Goal: Complete application form

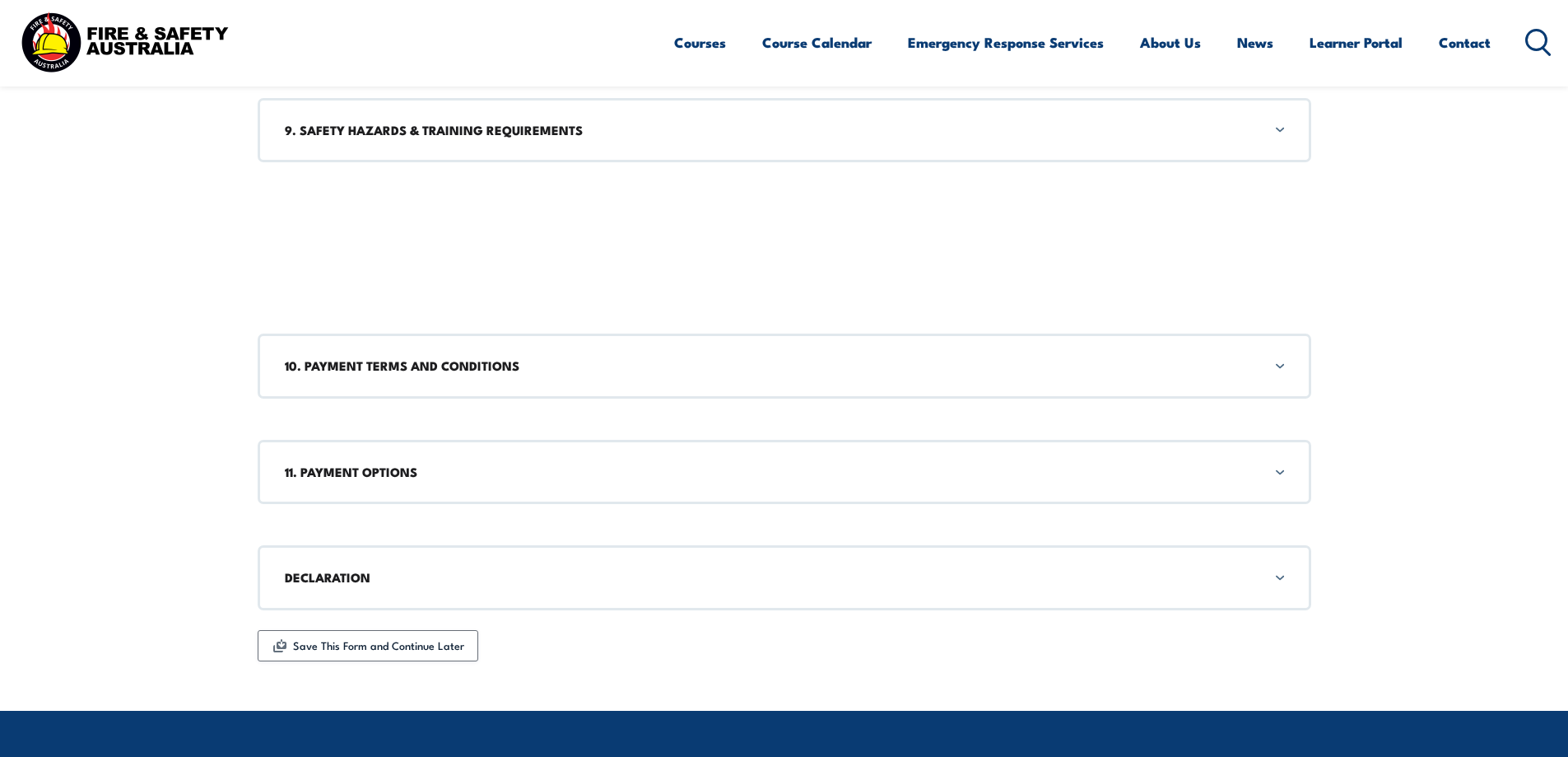
scroll to position [2044, 0]
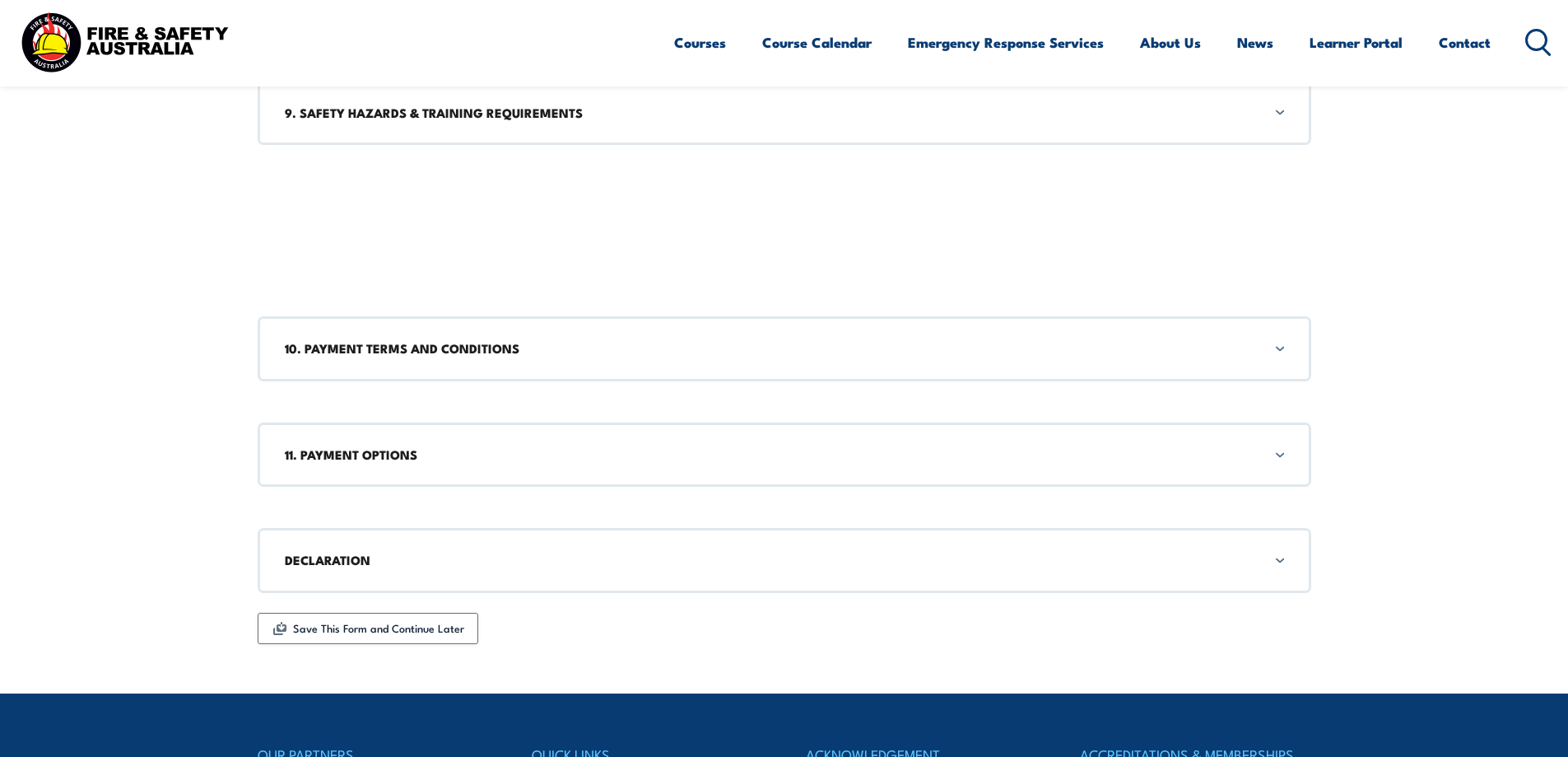
click at [1269, 450] on h3 "11. PAYMENT OPTIONS" at bounding box center [784, 454] width 999 height 18
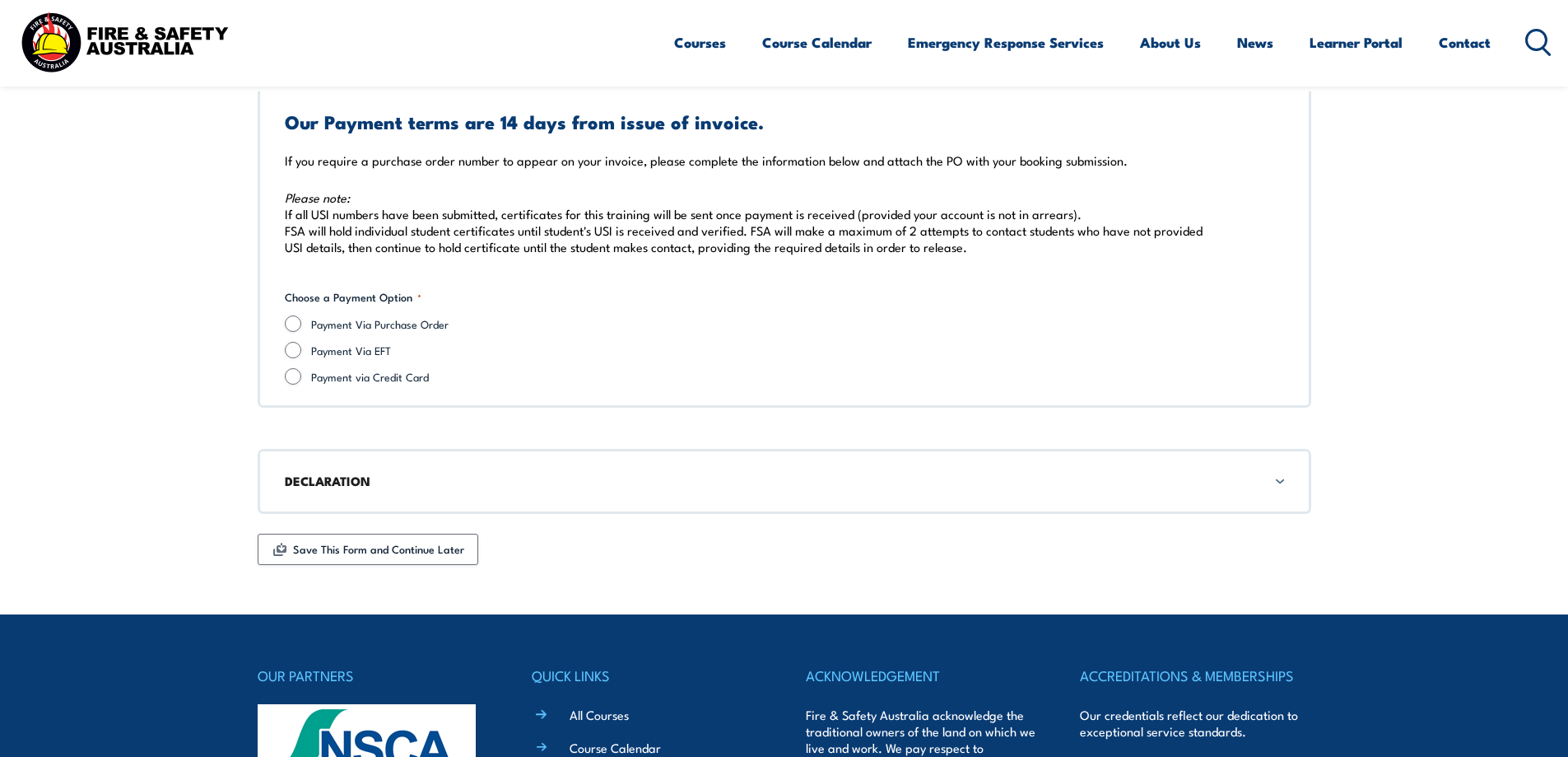
scroll to position [2463, 0]
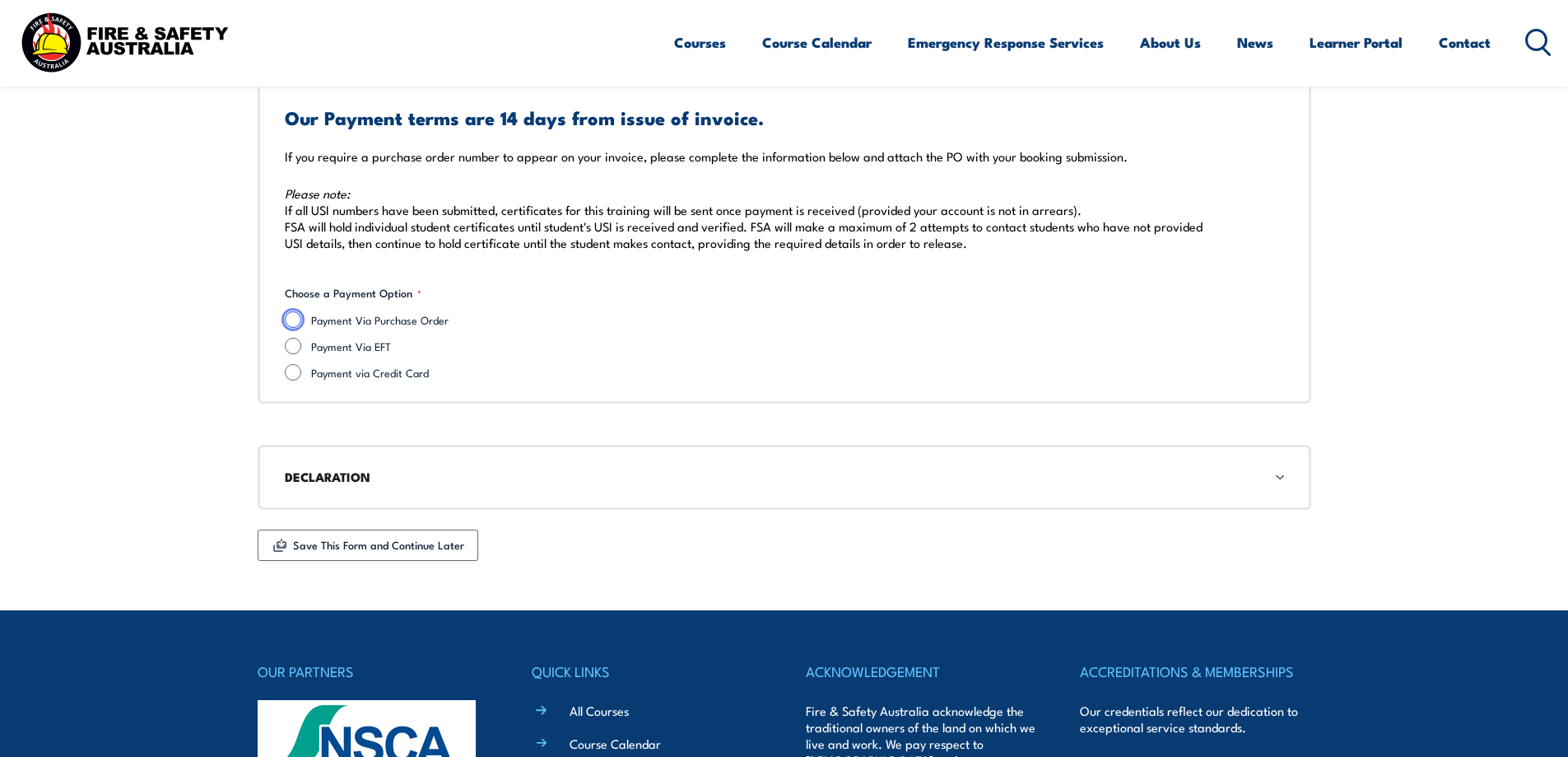
click at [298, 322] on input "Payment Via Purchase Order" at bounding box center [293, 320] width 17 height 17
radio input "true"
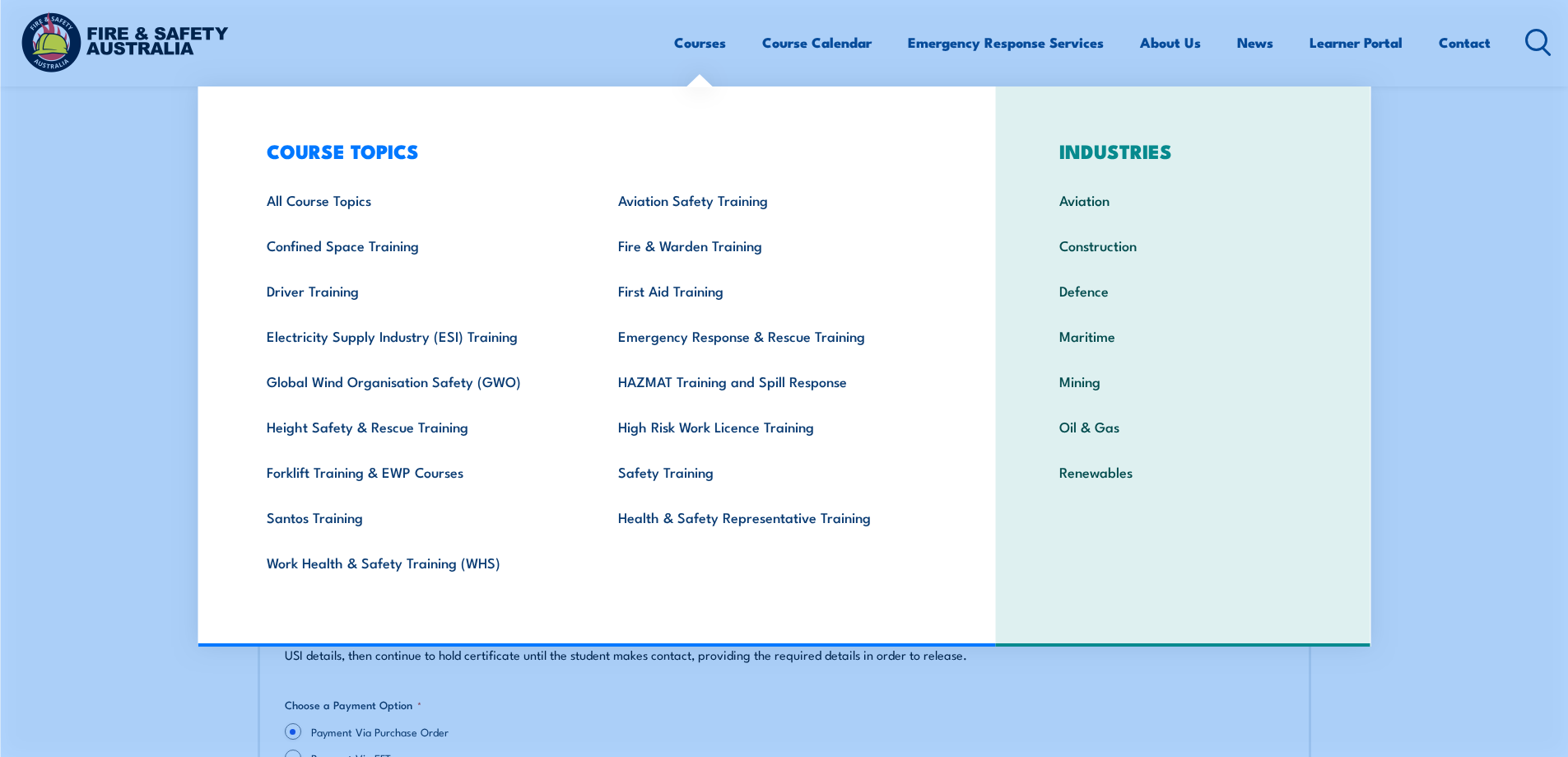
click at [689, 44] on link "Courses" at bounding box center [700, 42] width 51 height 44
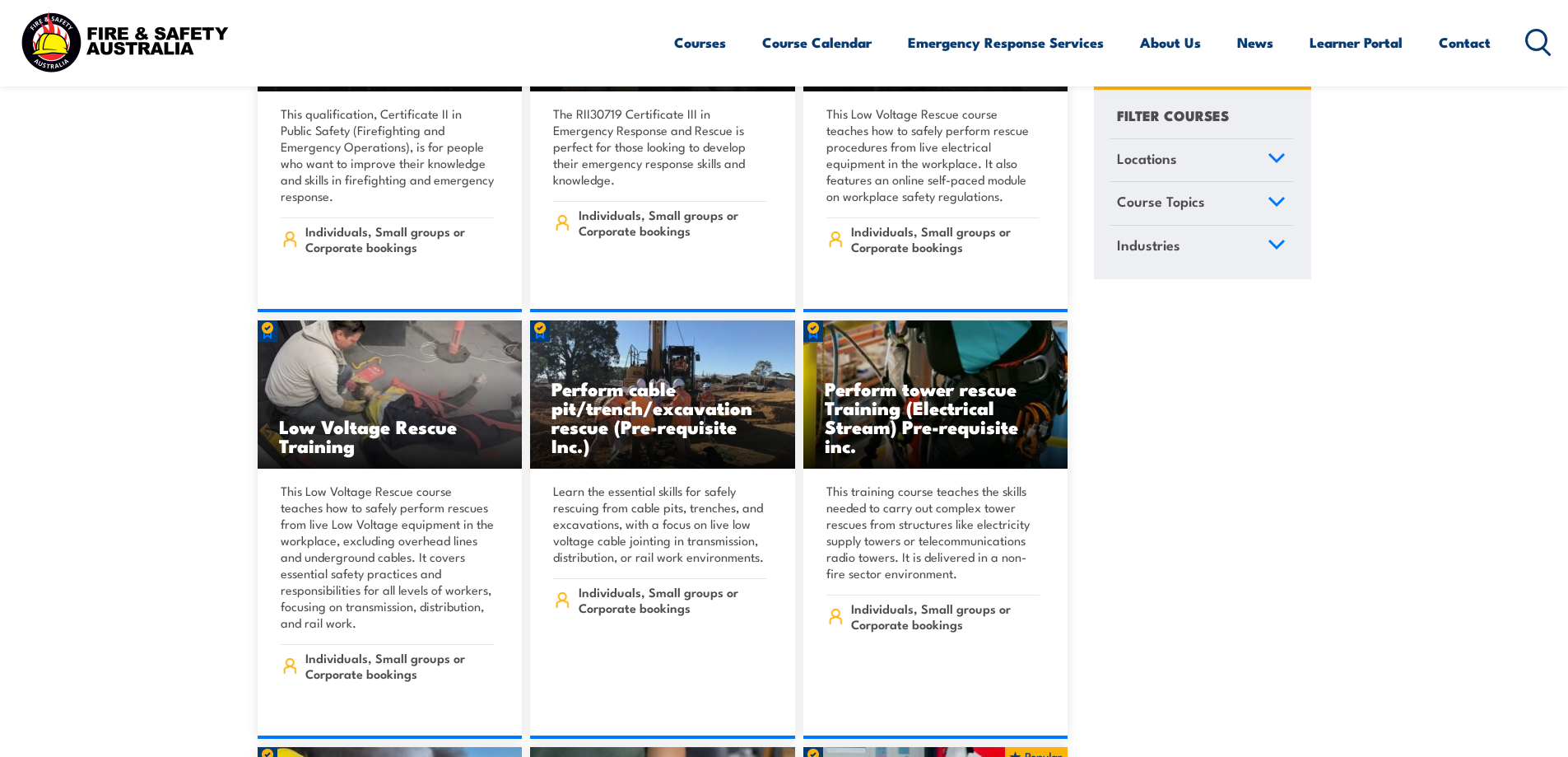
scroll to position [5845, 0]
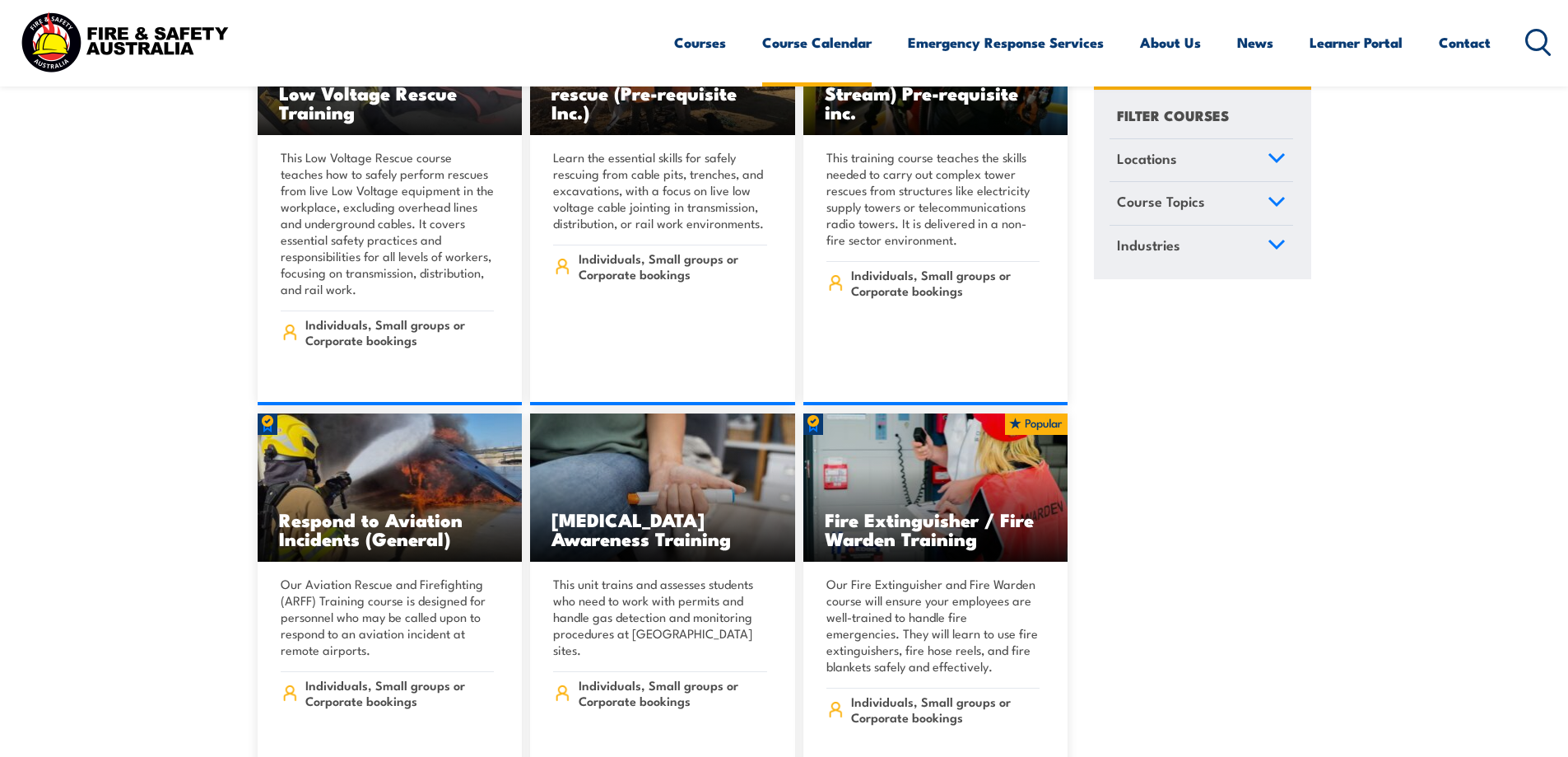
click at [845, 51] on link "Course Calendar" at bounding box center [817, 42] width 109 height 44
click at [826, 37] on link "Course Calendar" at bounding box center [817, 42] width 109 height 44
click at [816, 48] on link "Course Calendar" at bounding box center [817, 42] width 109 height 44
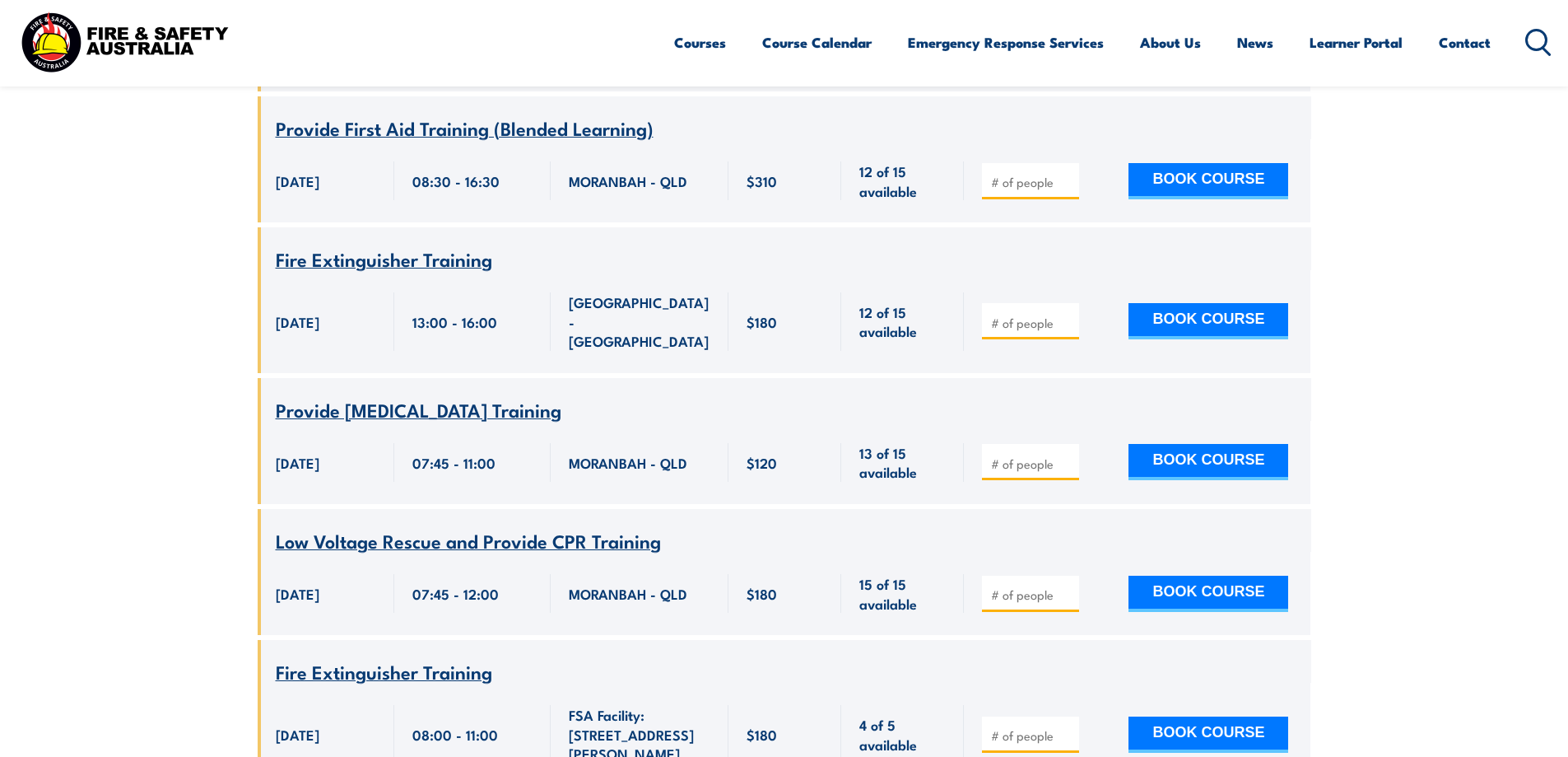
scroll to position [5187, 0]
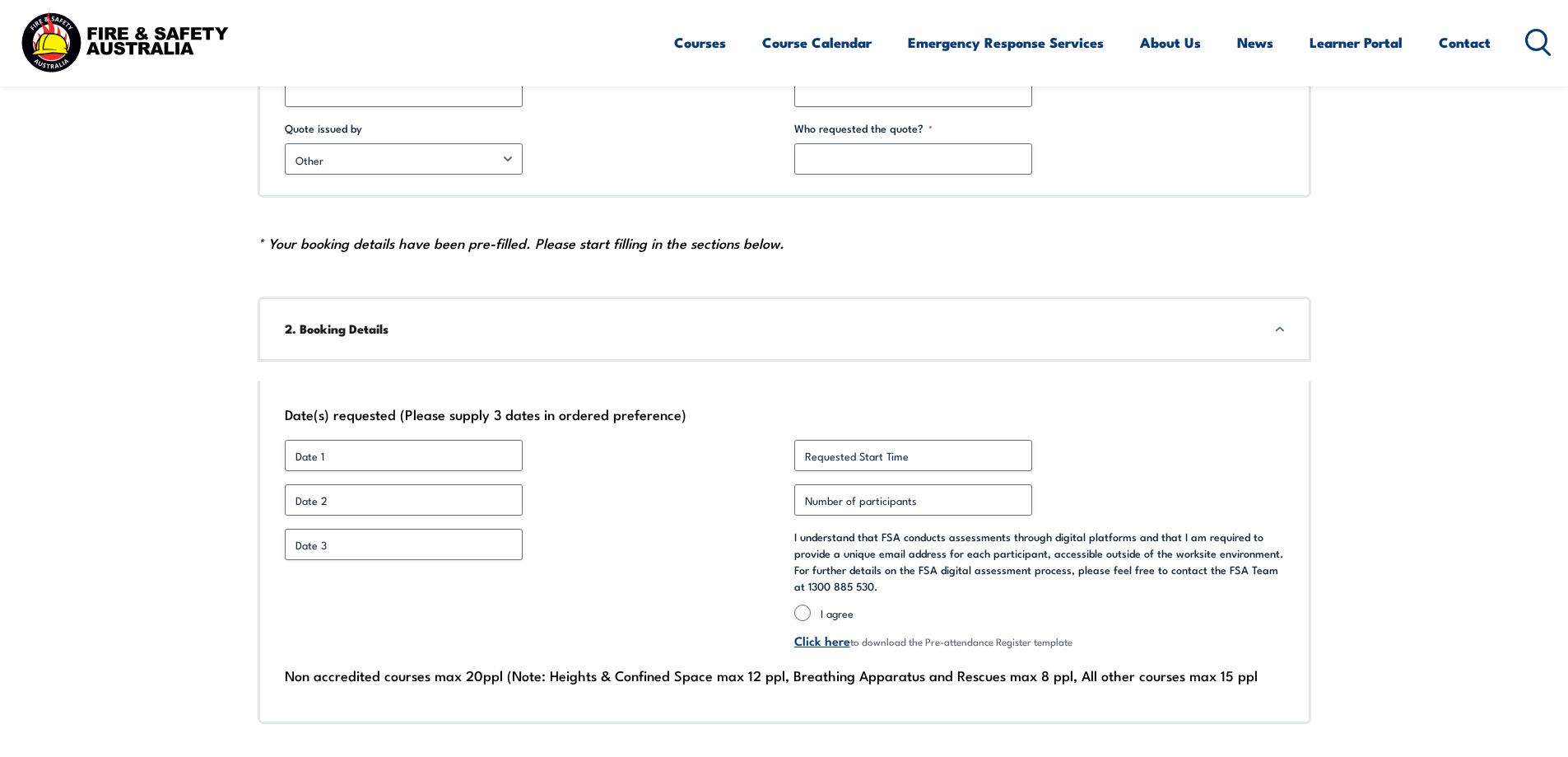
scroll to position [741, 0]
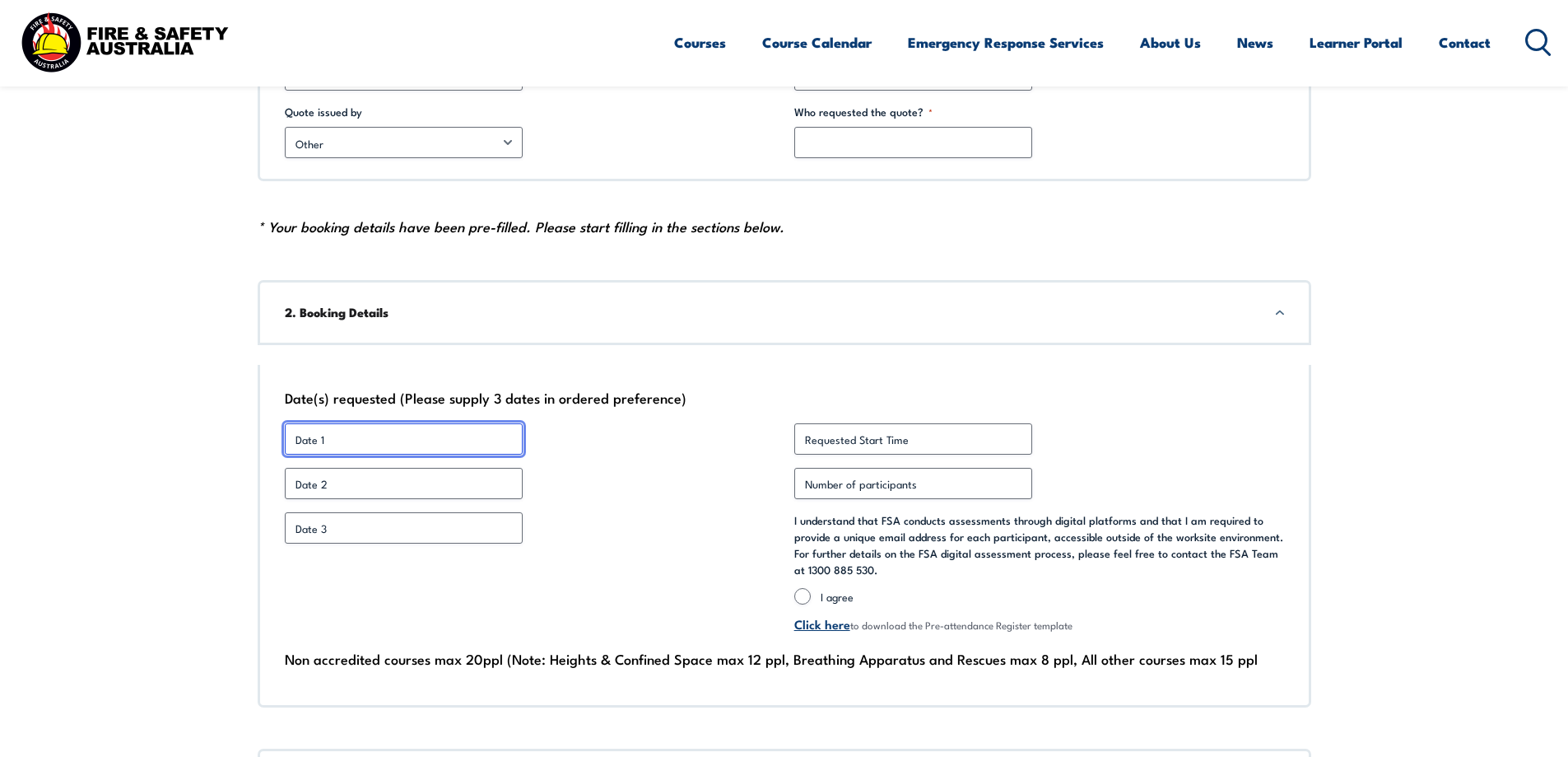
click at [331, 447] on input "Date 1 *" at bounding box center [403, 438] width 238 height 31
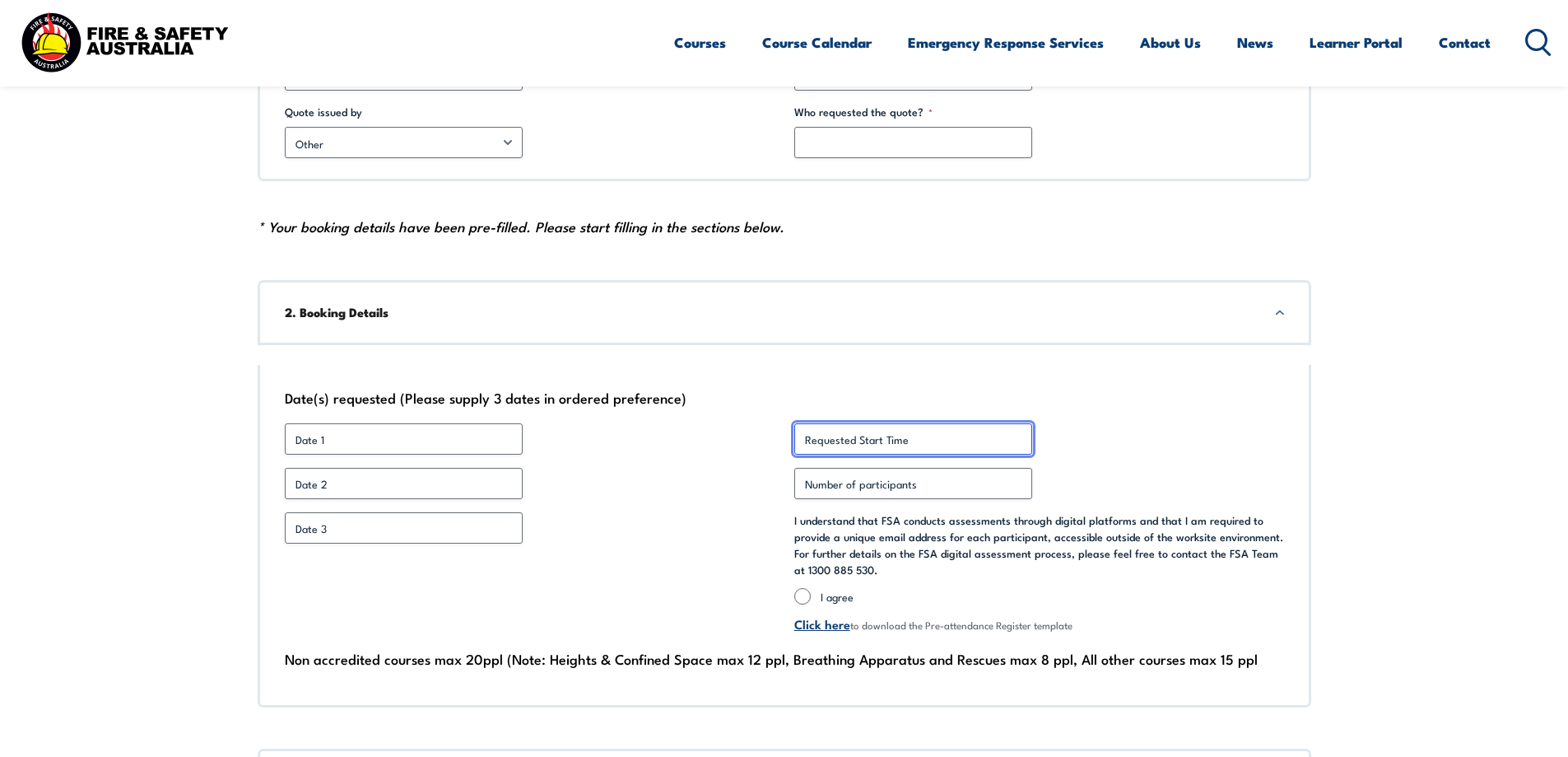
click at [941, 435] on input "Requested Start Time *" at bounding box center [913, 438] width 238 height 31
type input "10am"
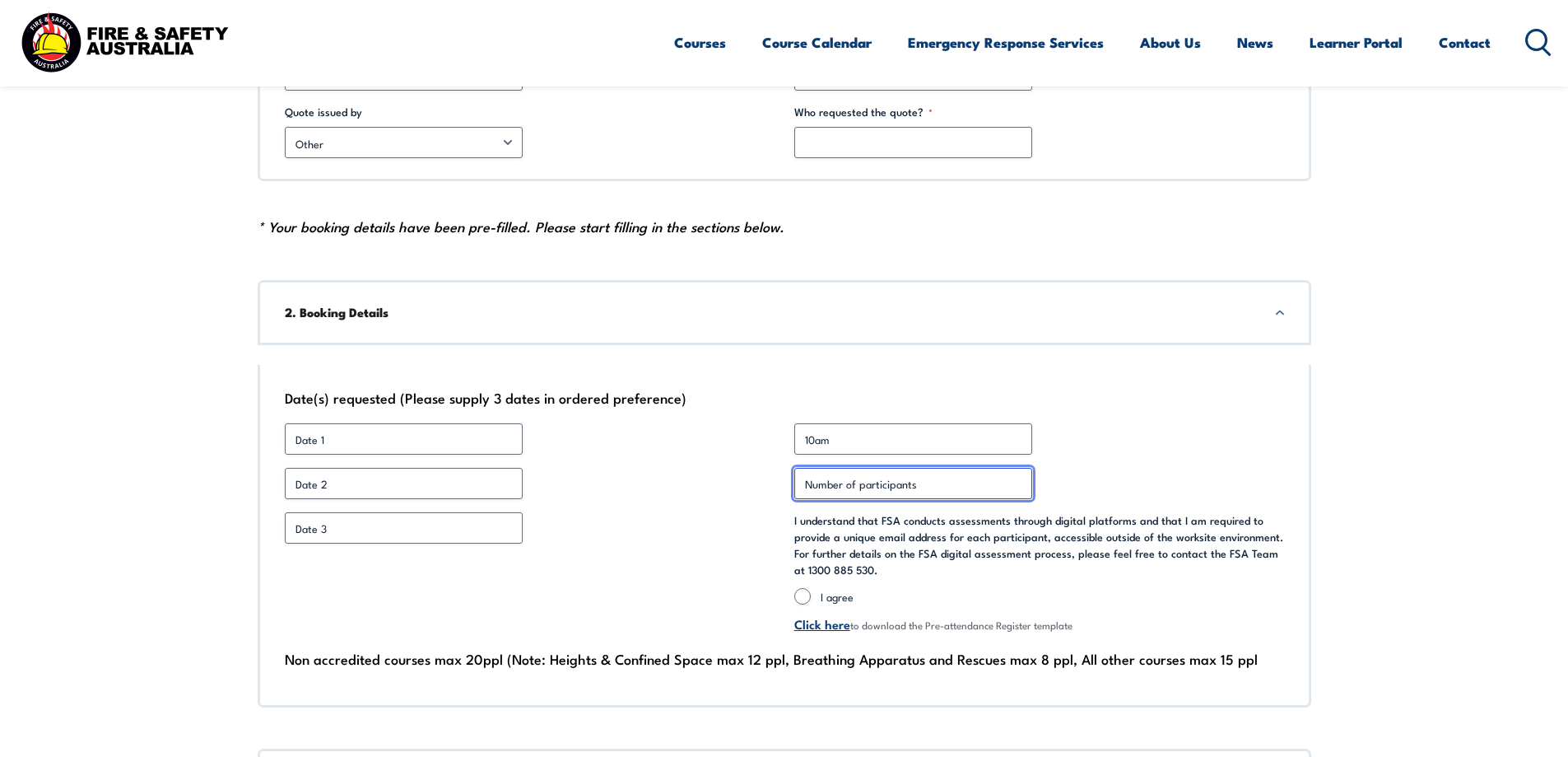
click at [849, 489] on input "Number of participants *" at bounding box center [913, 483] width 238 height 31
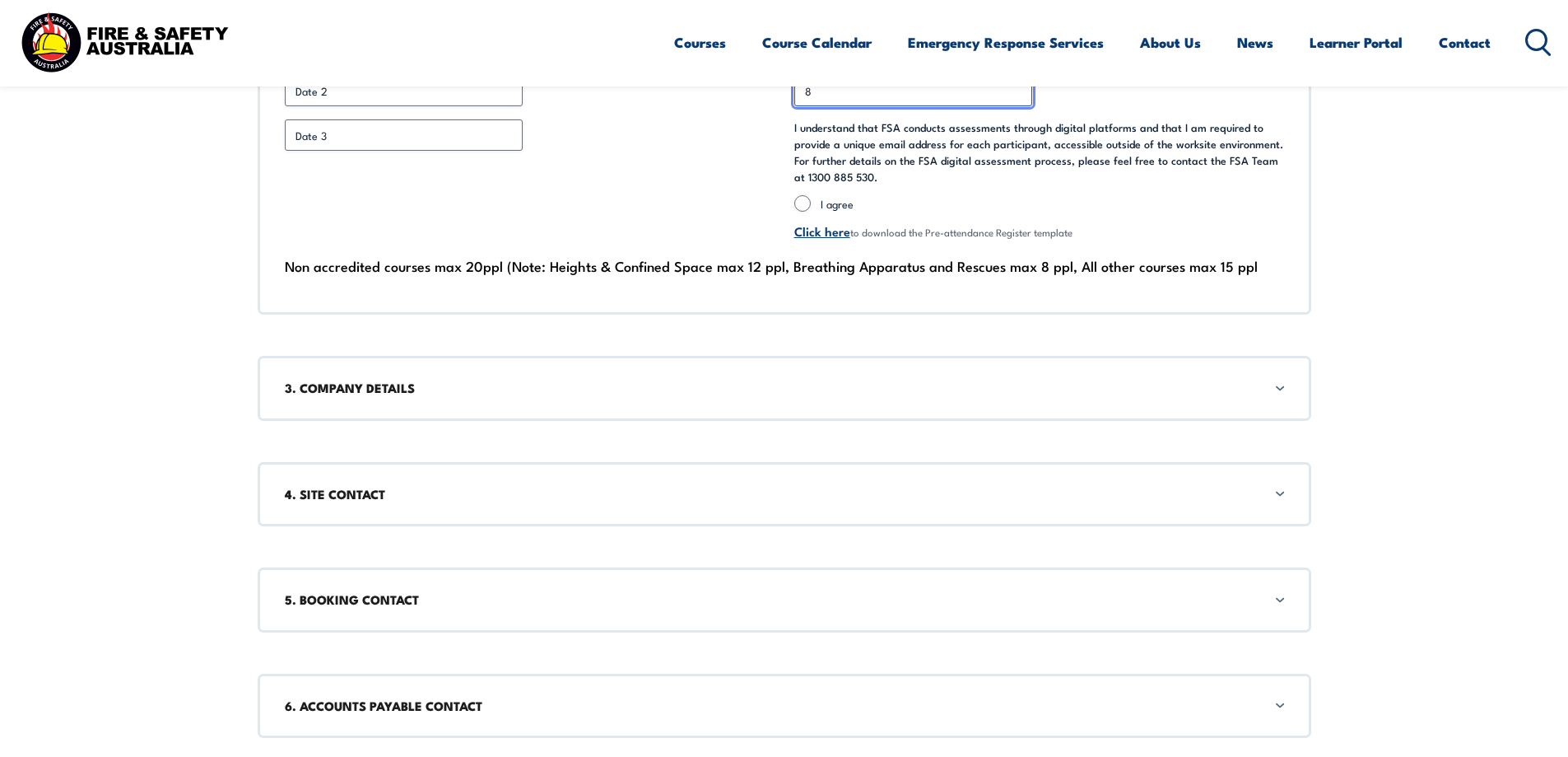
scroll to position [1153, 0]
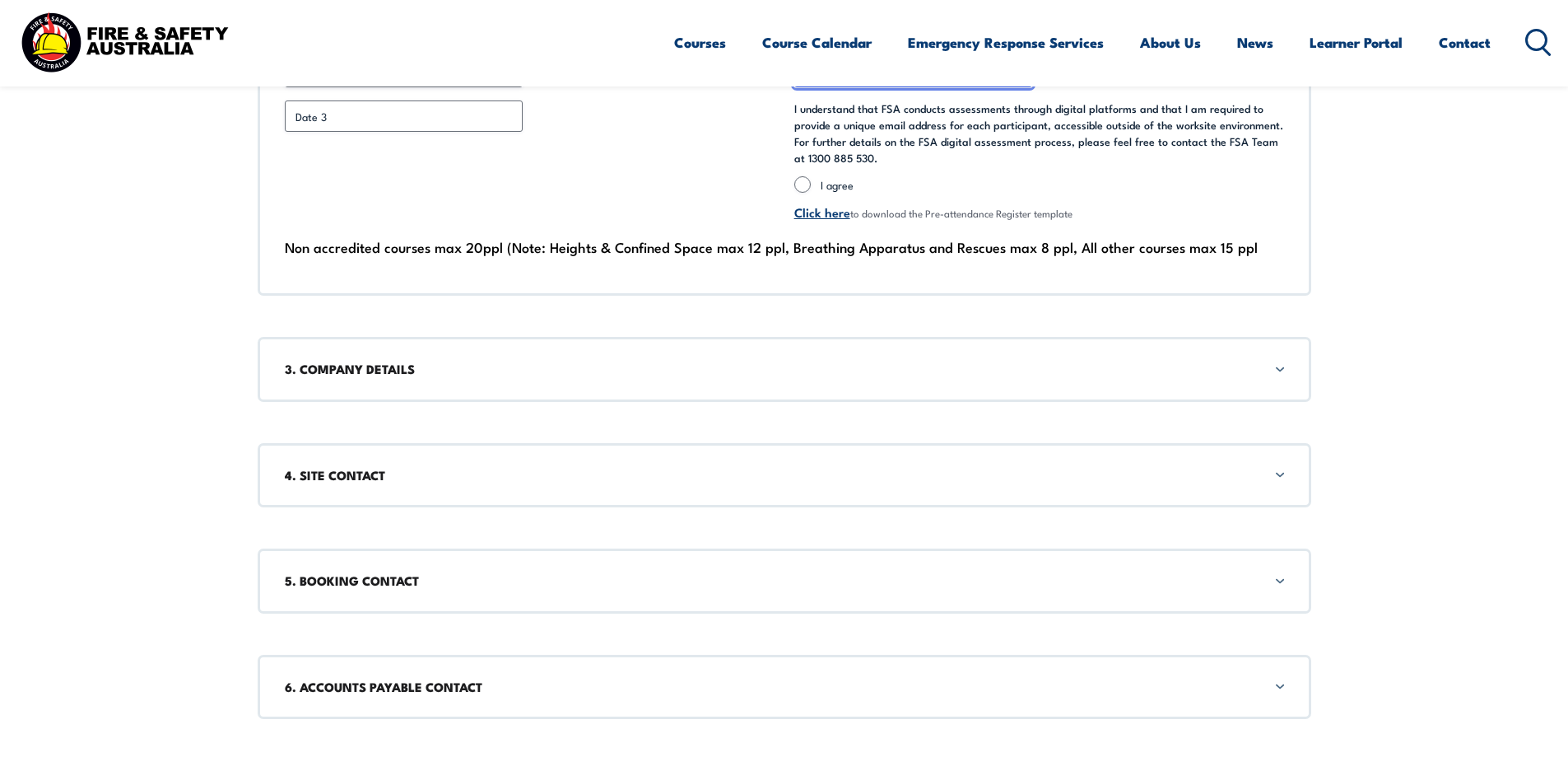
type input "8"
click at [1270, 376] on h3 "3. COMPANY DETAILS" at bounding box center [784, 368] width 999 height 18
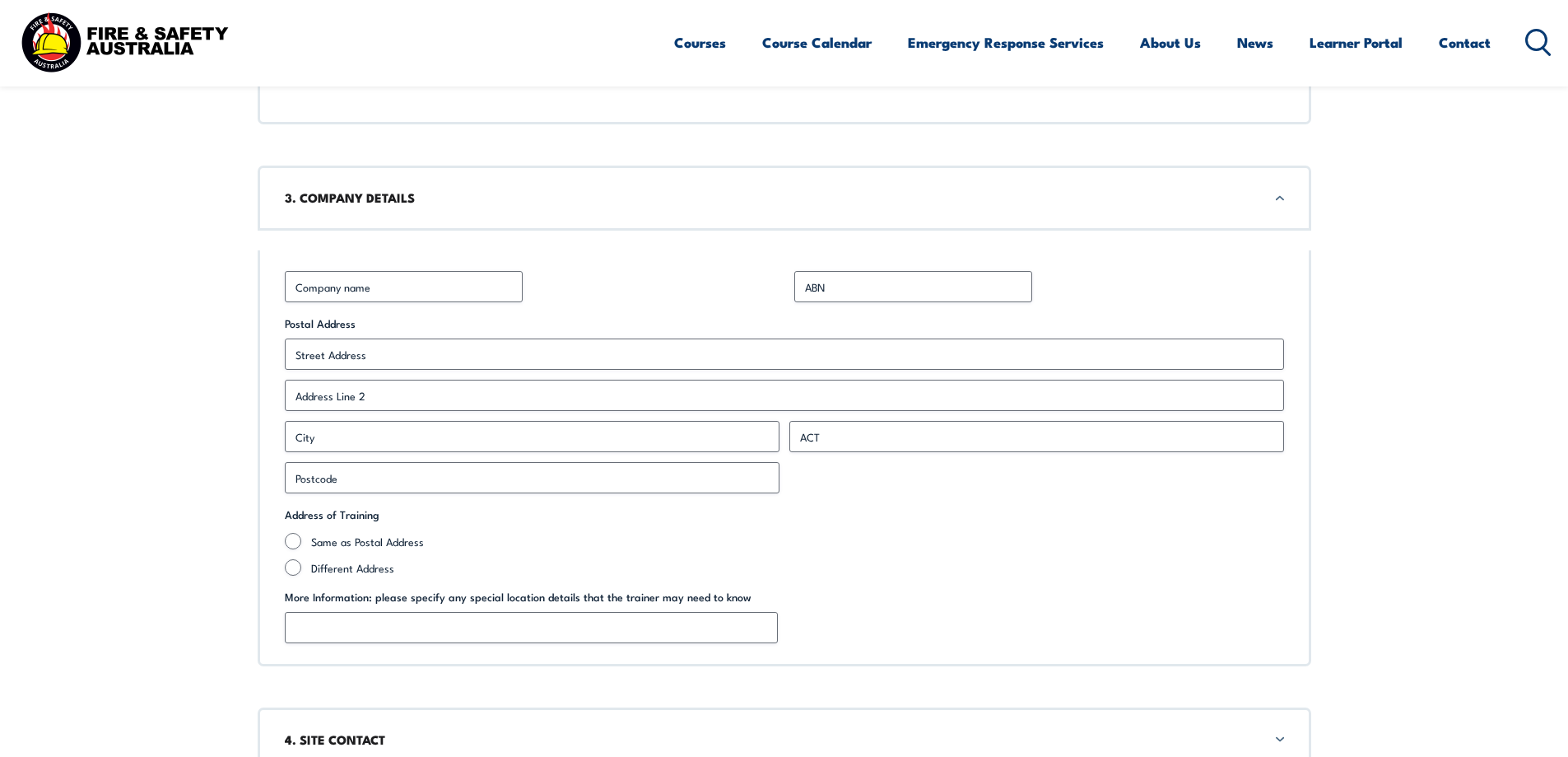
scroll to position [1325, 0]
click at [444, 291] on input "Business Name *" at bounding box center [403, 285] width 238 height 31
type input "LINFOX AUSTRALIA PTY LTD"
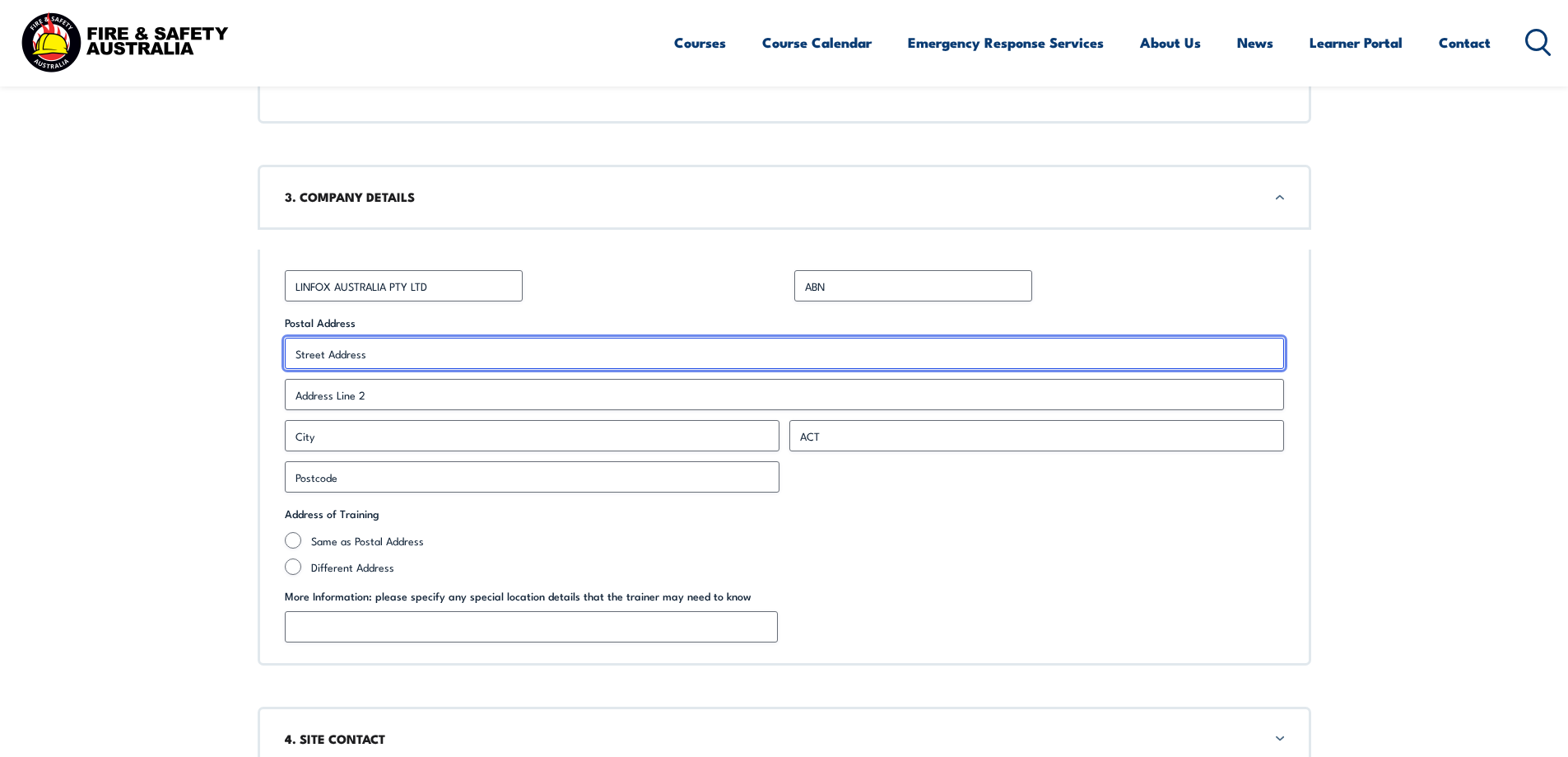
type input "50 Union Rd"
type input "Somerton"
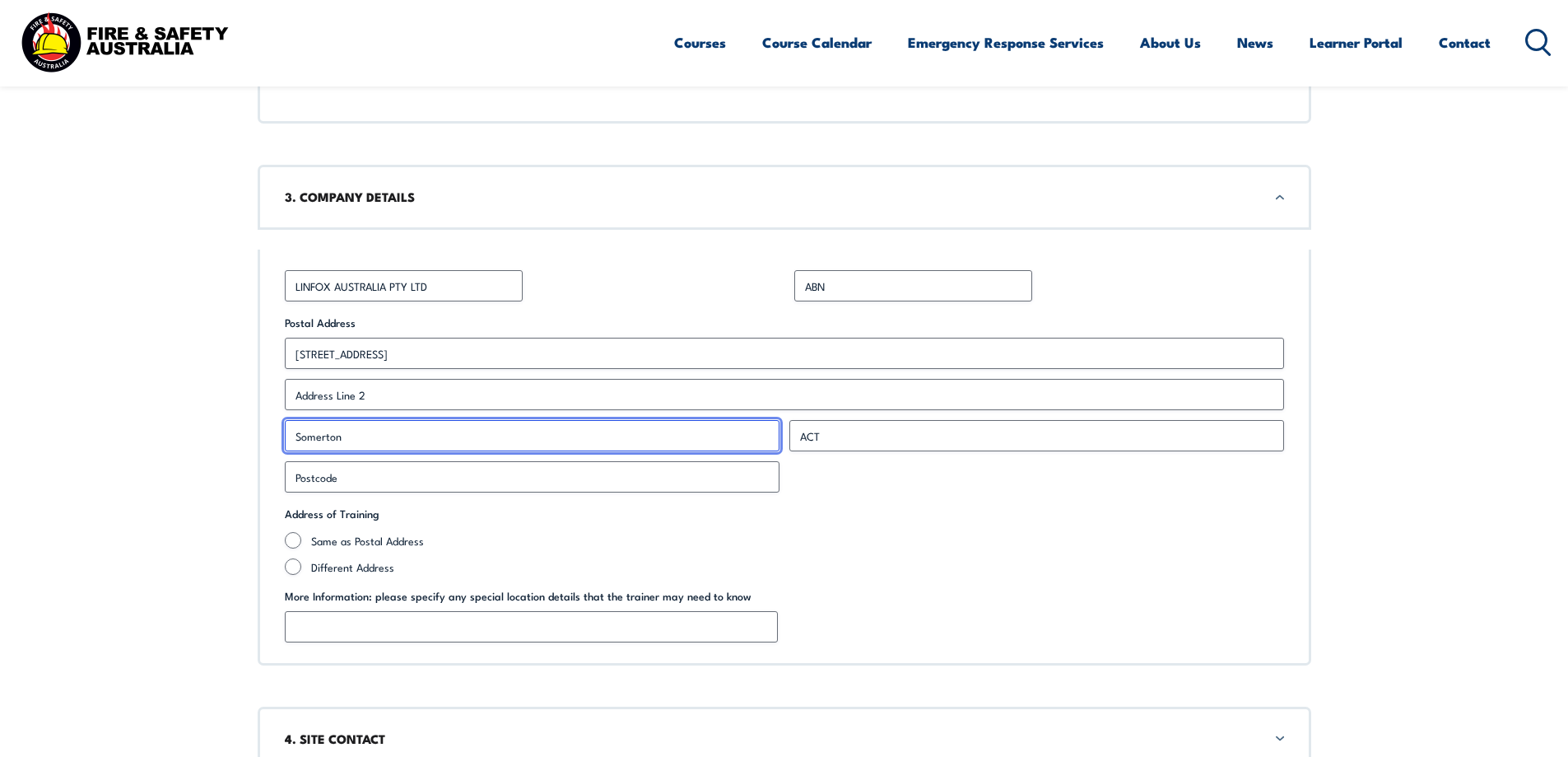
type input "3062"
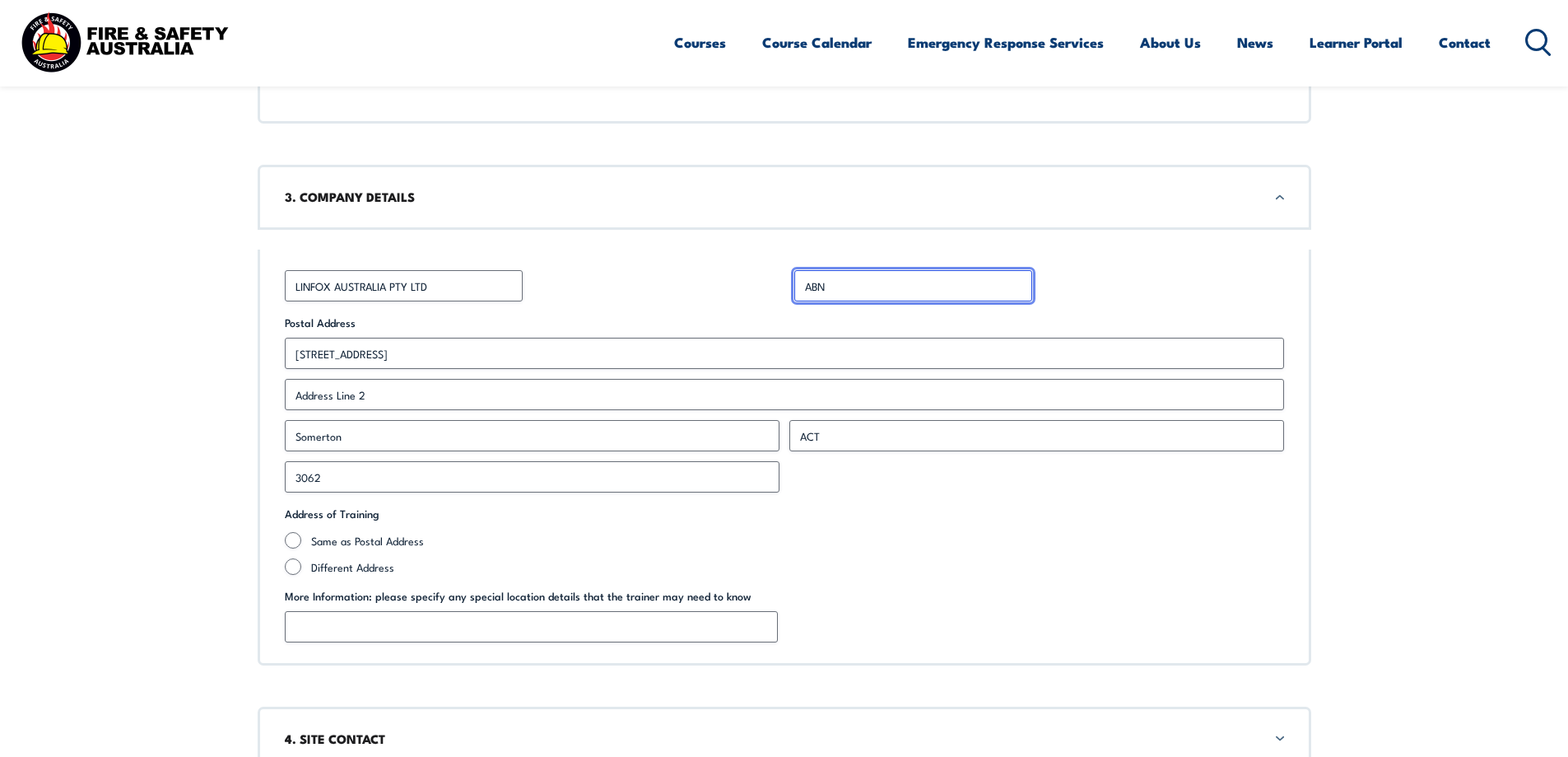
click at [895, 296] on input "ABN *" at bounding box center [913, 285] width 238 height 31
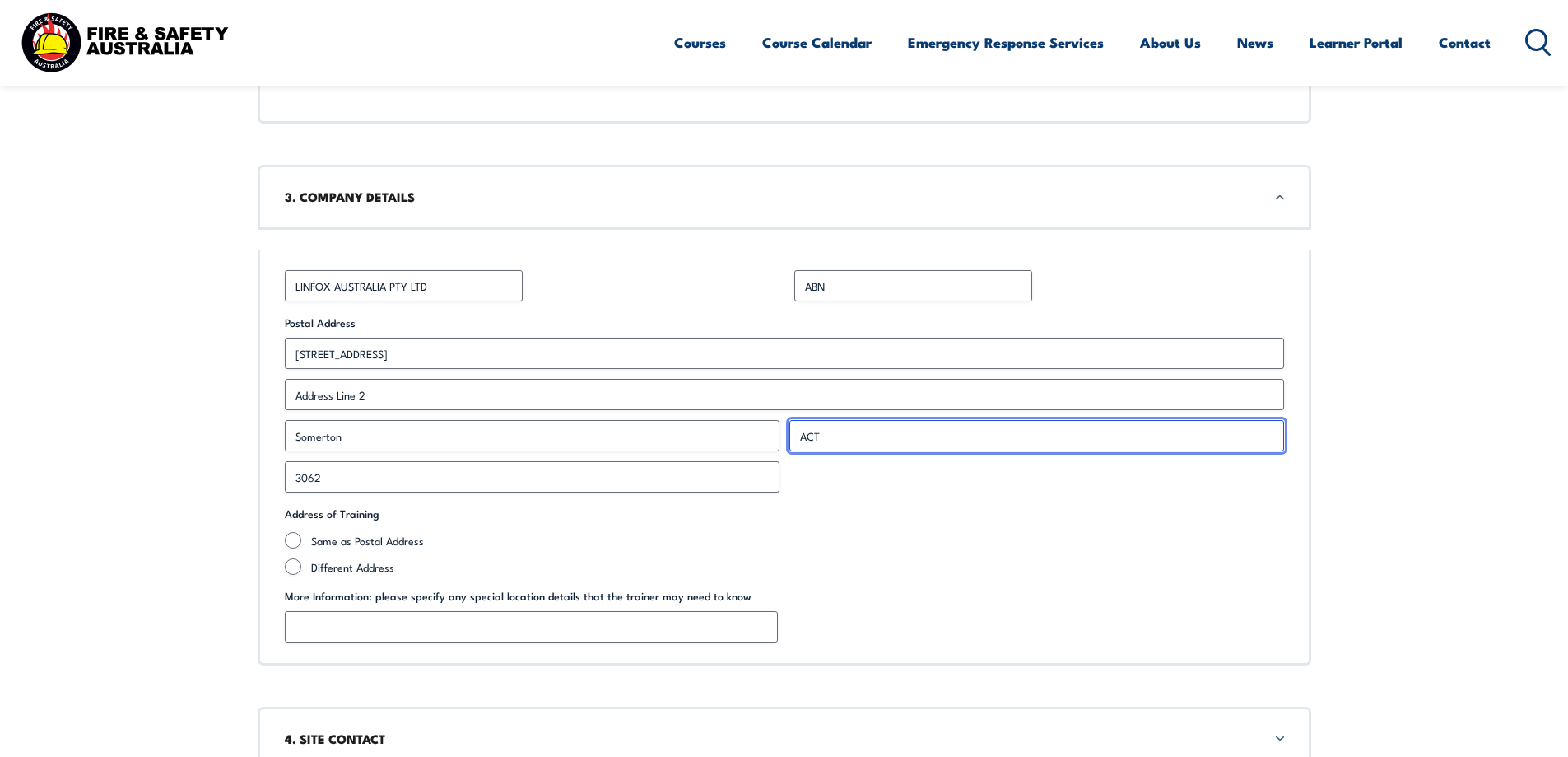
click at [973, 442] on input "ACT" at bounding box center [1037, 435] width 495 height 31
type input "A"
type input "Victoria"
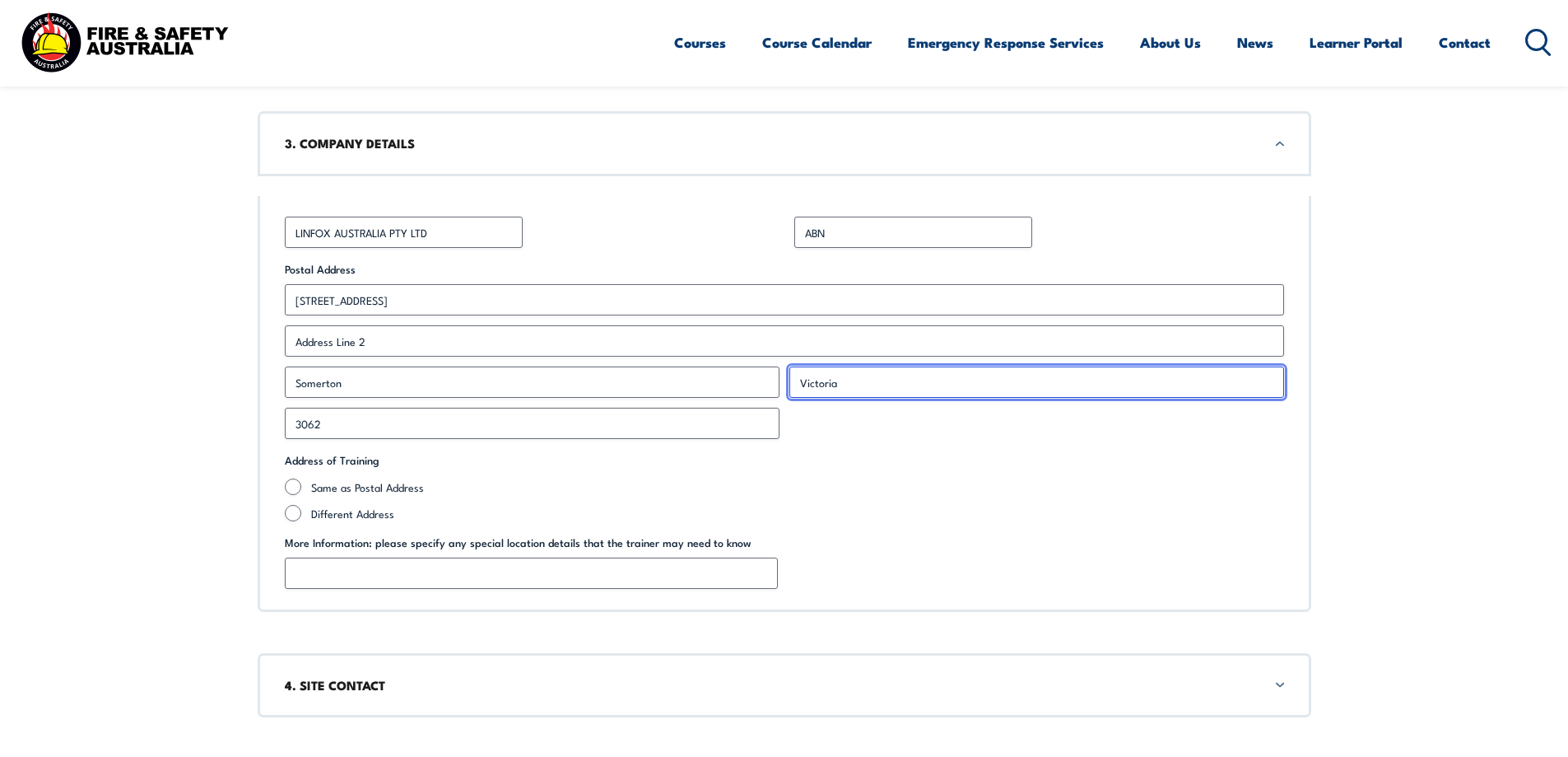
scroll to position [1407, 0]
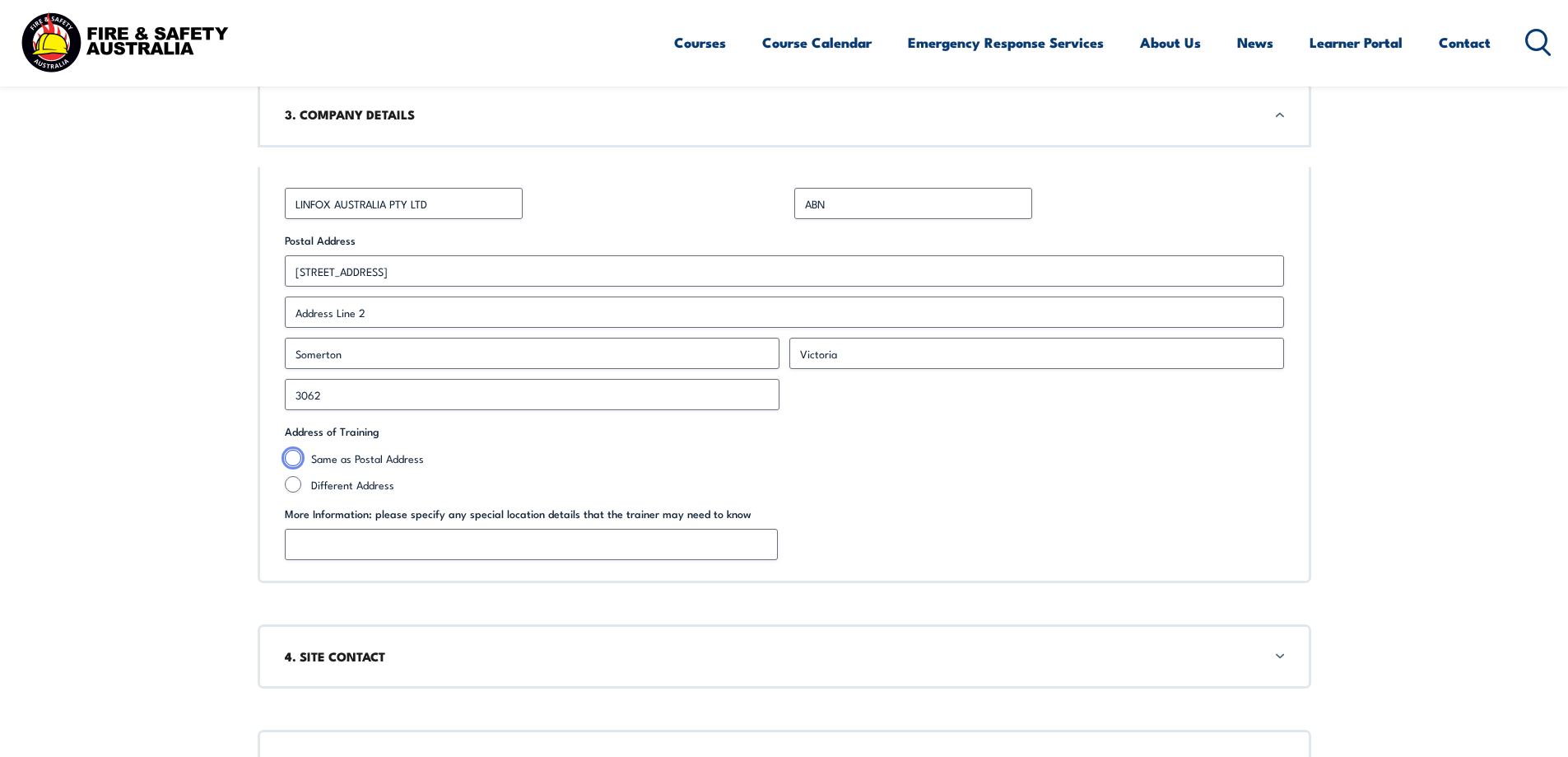
click at [291, 463] on input "Same as Postal Address" at bounding box center [293, 458] width 17 height 17
radio input "true"
click at [861, 207] on input "ABN *" at bounding box center [913, 203] width 238 height 31
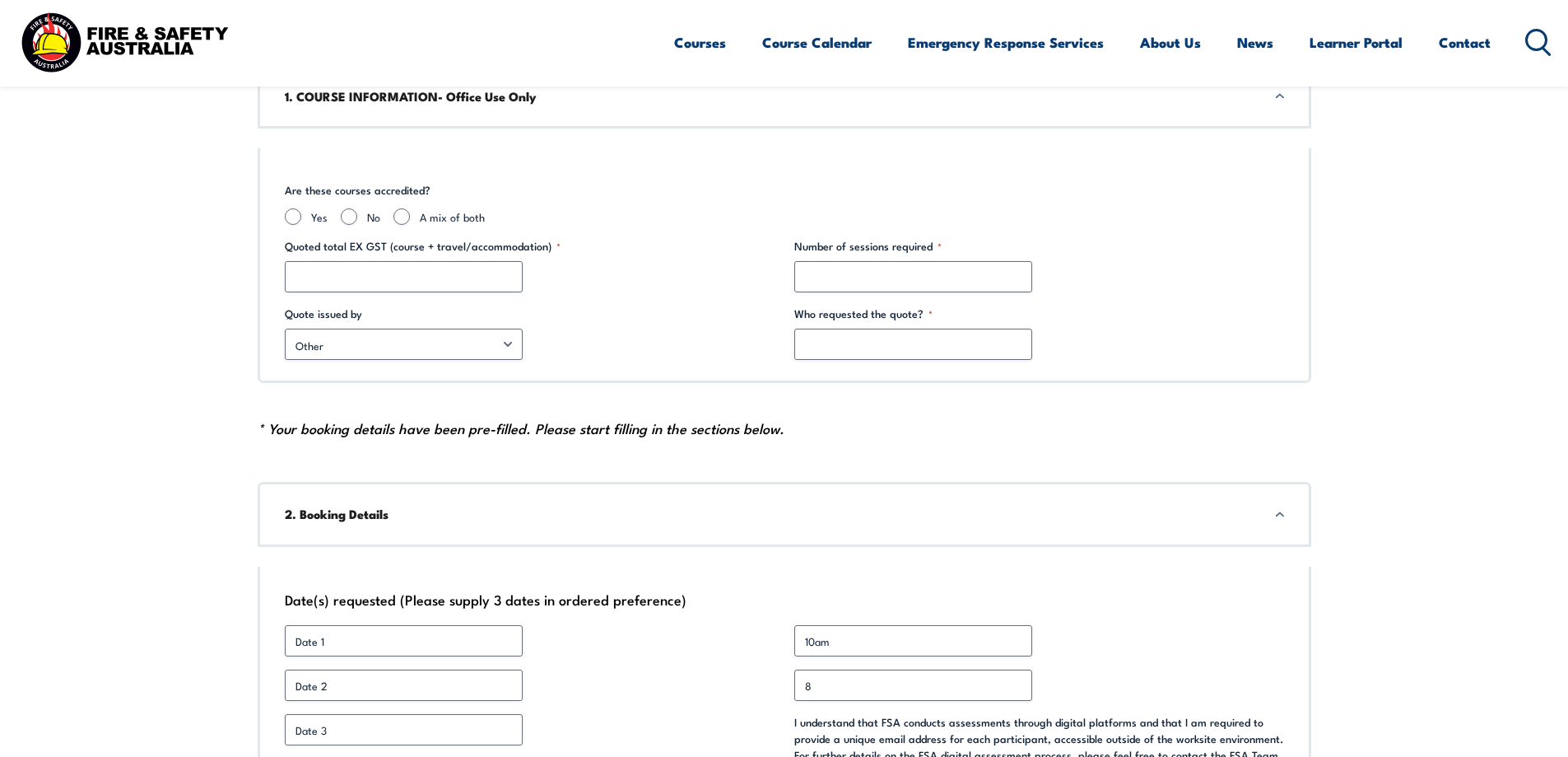
scroll to position [256, 0]
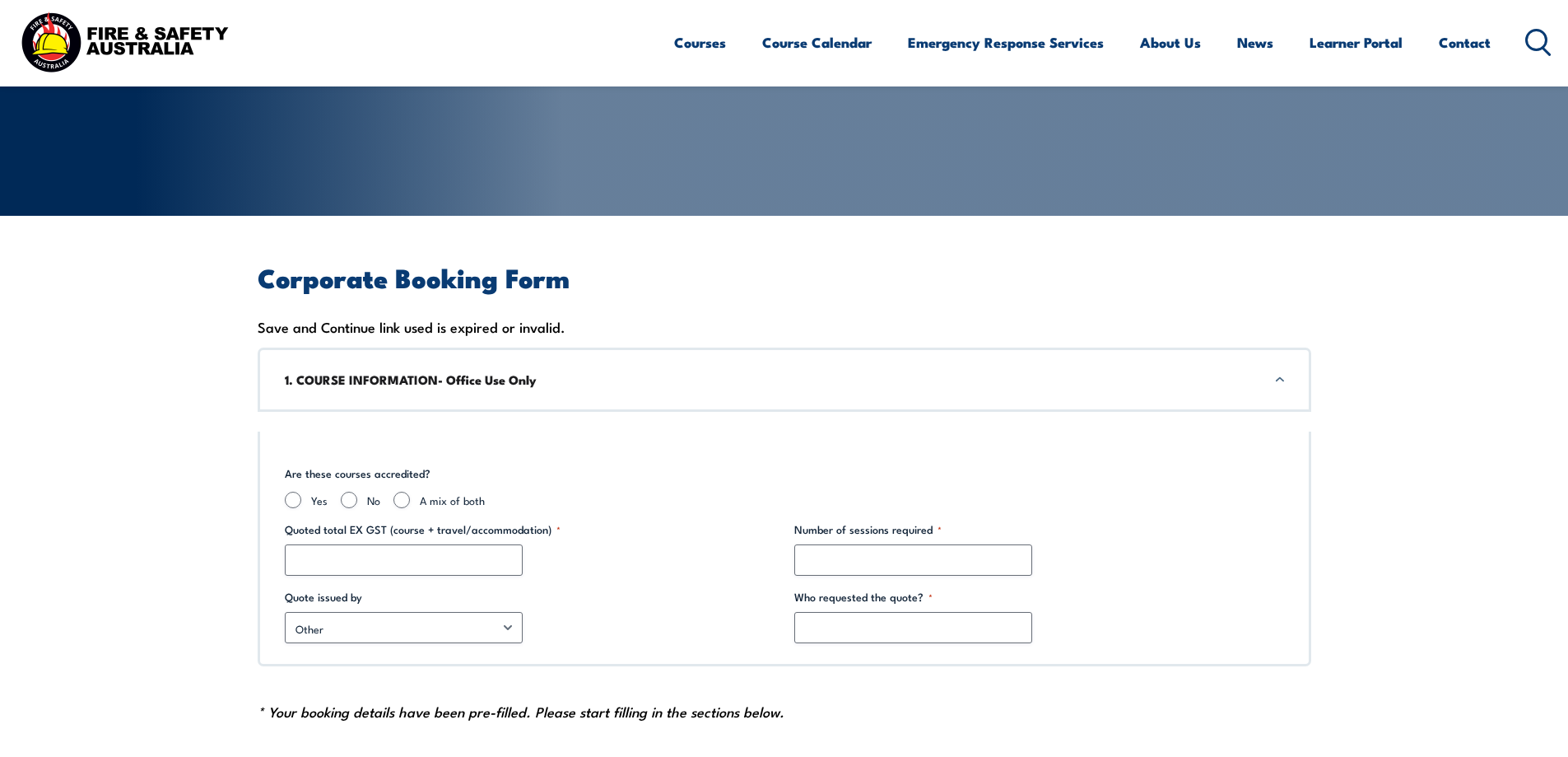
drag, startPoint x: 1339, startPoint y: 4, endPoint x: 883, endPoint y: 149, distance: 478.5
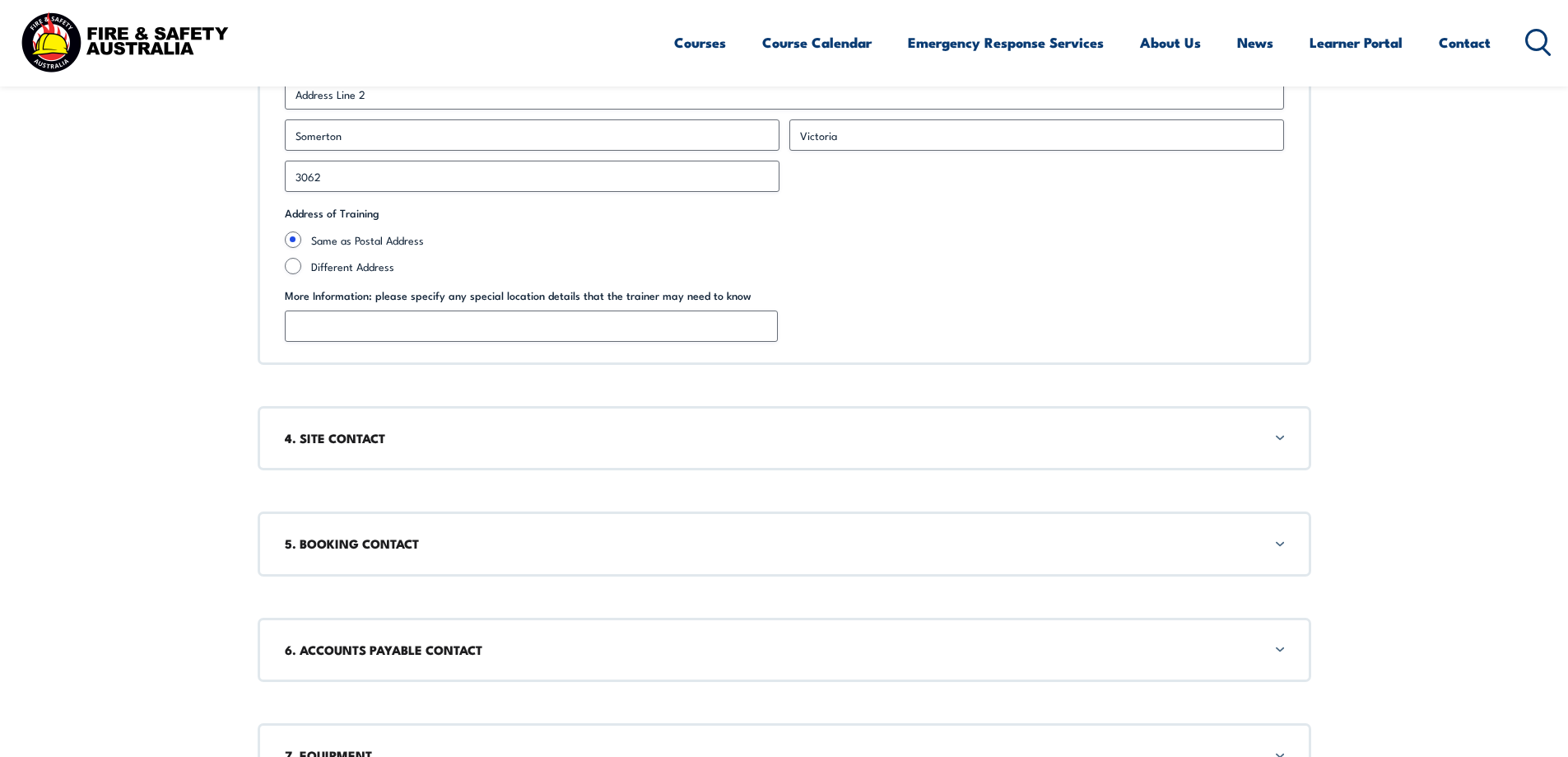
scroll to position [1079, 0]
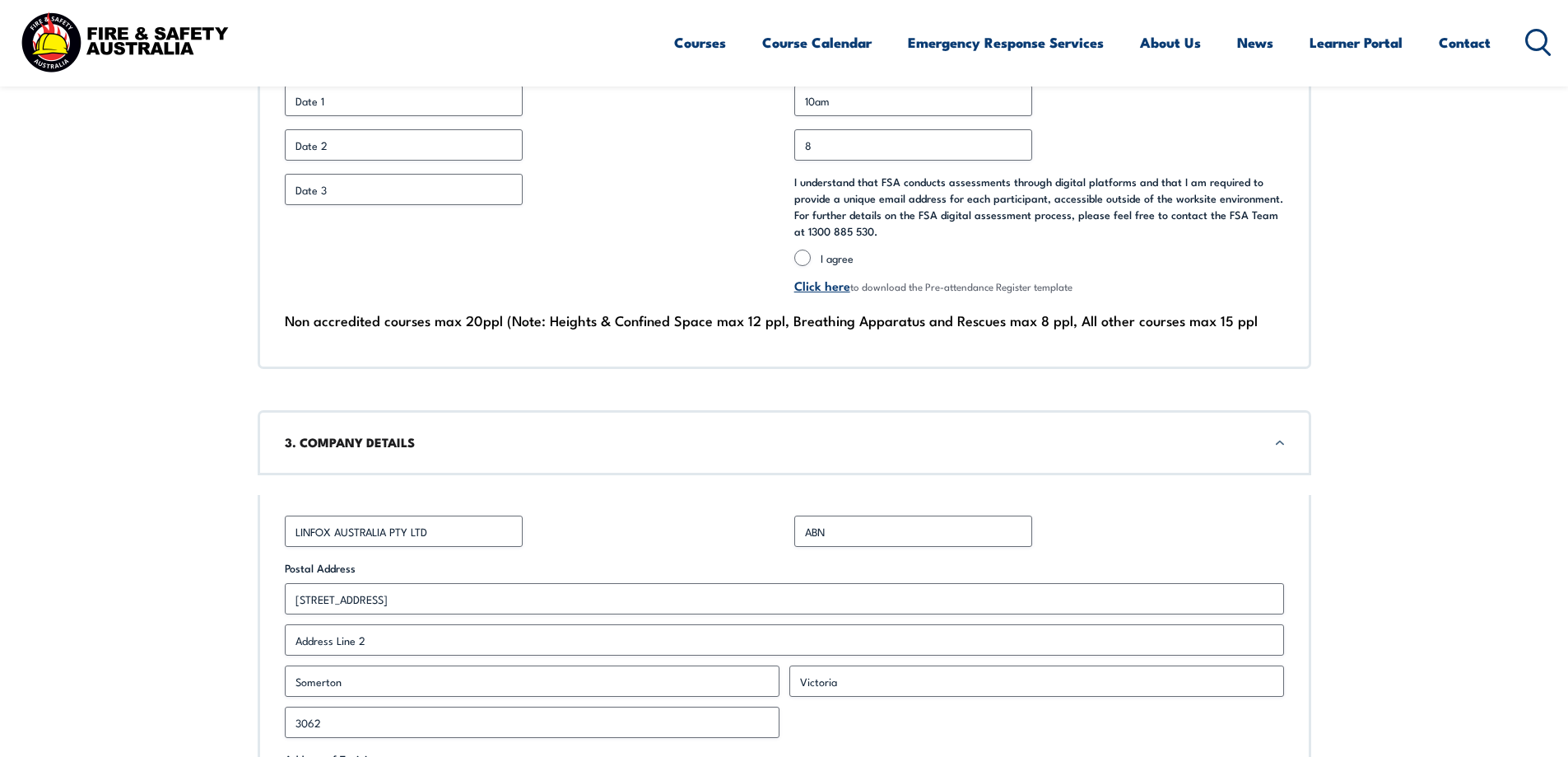
click at [141, 291] on section "Corporate Booking Form Save and Continue link used is expired or invalid. 1. CO…" at bounding box center [784, 743] width 1568 height 2700
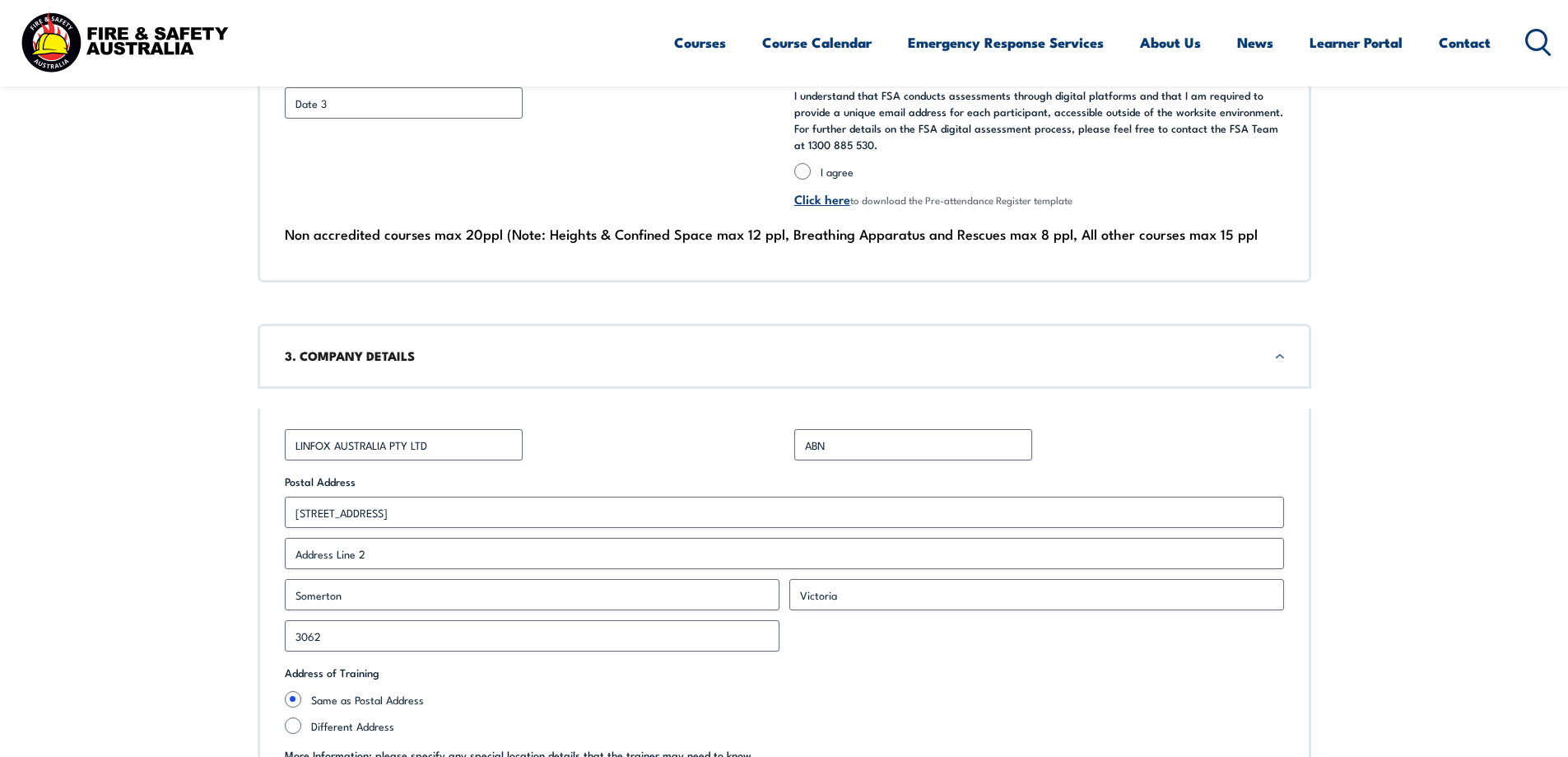
scroll to position [1244, 0]
